Goal: Task Accomplishment & Management: Use online tool/utility

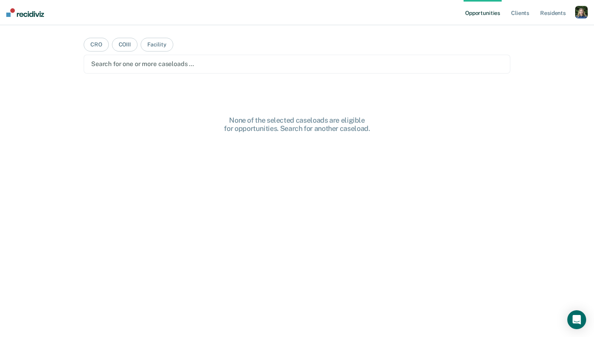
click at [572, 13] on ul "Opportunities Client s Resident s" at bounding box center [519, 12] width 112 height 25
click at [585, 11] on div "button" at bounding box center [581, 12] width 13 height 13
click at [529, 32] on link "Profile" at bounding box center [549, 32] width 63 height 7
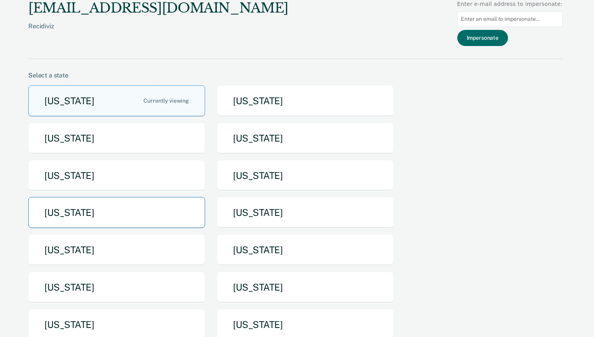
click at [153, 221] on button "[US_STATE]" at bounding box center [116, 212] width 177 height 31
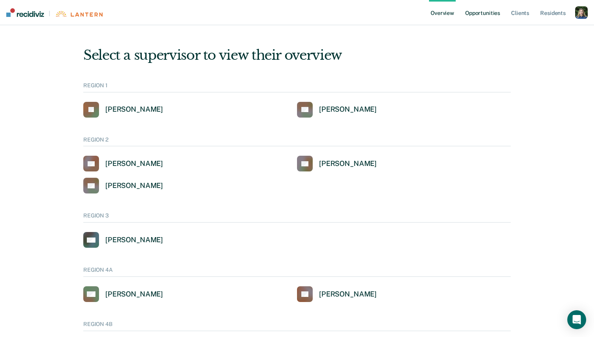
click at [478, 13] on link "Opportunities" at bounding box center [482, 12] width 38 height 25
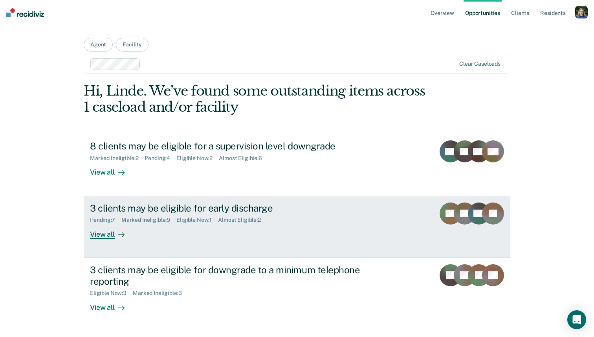
click at [109, 233] on div "View all" at bounding box center [112, 230] width 44 height 15
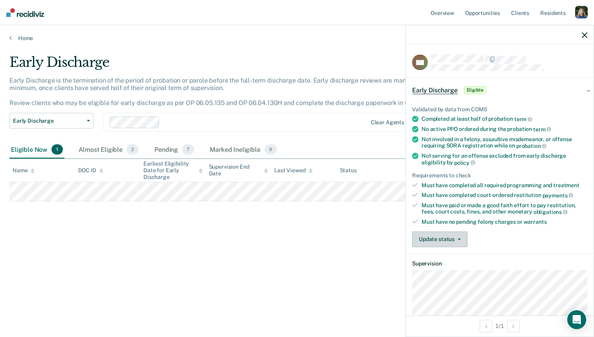
click at [452, 233] on button "Update status" at bounding box center [439, 239] width 55 height 16
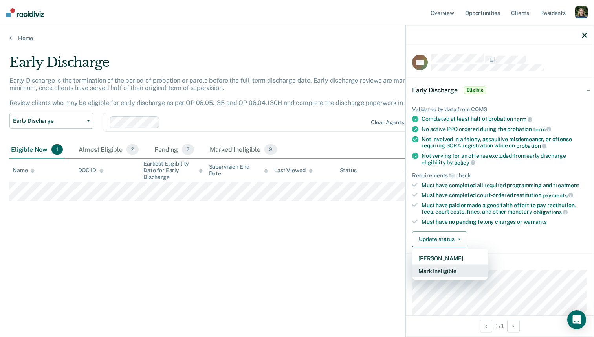
click at [453, 271] on button "Mark Ineligible" at bounding box center [450, 270] width 76 height 13
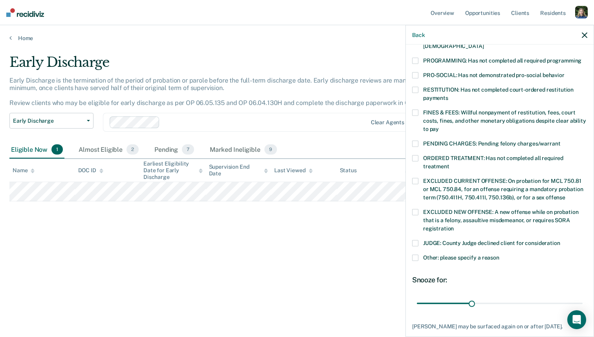
scroll to position [170, 0]
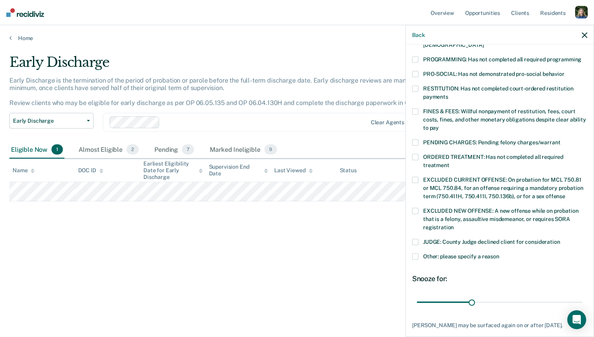
click at [586, 34] on icon "button" at bounding box center [584, 34] width 5 height 5
